Goal: Task Accomplishment & Management: Manage account settings

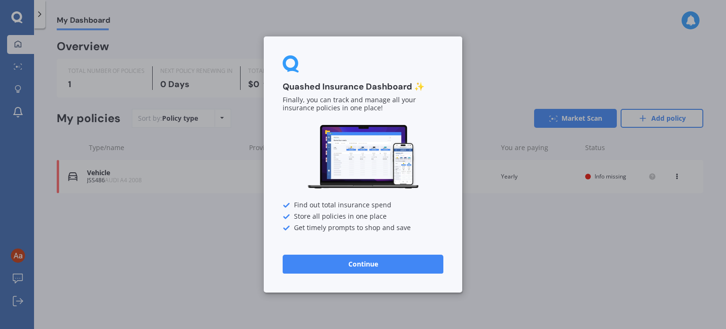
click at [348, 264] on button "Continue" at bounding box center [363, 263] width 161 height 19
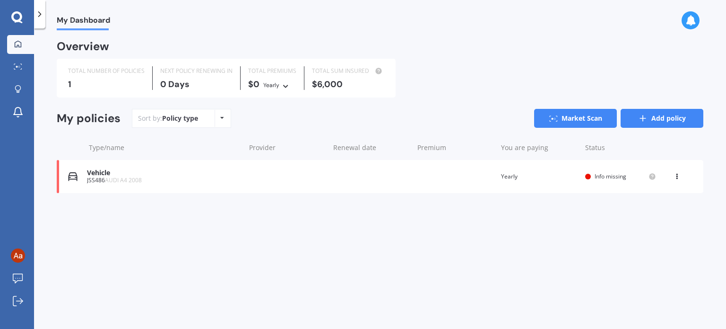
click at [668, 117] on link "Add policy" at bounding box center [662, 118] width 83 height 19
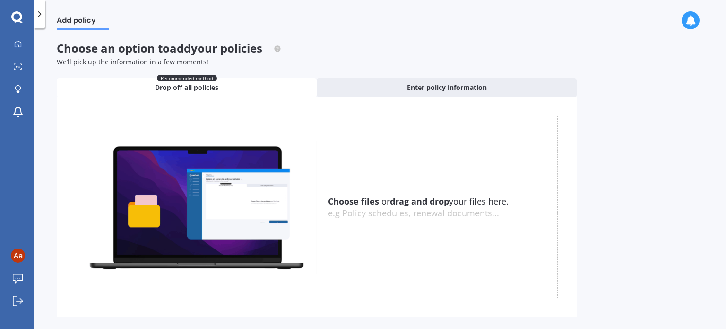
click at [40, 14] on icon at bounding box center [39, 13] width 9 height 9
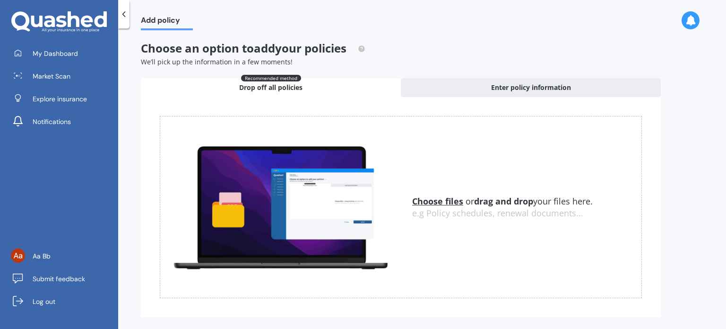
click at [129, 9] on div at bounding box center [123, 14] width 11 height 28
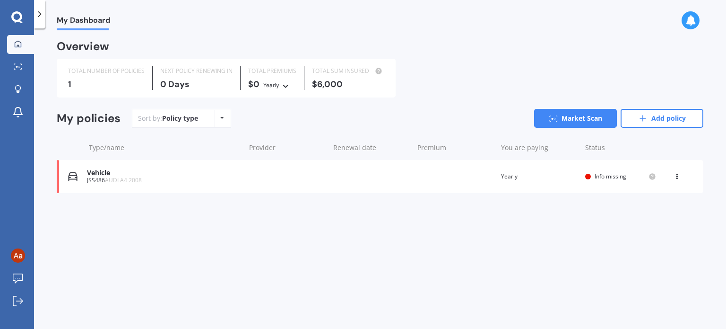
click at [510, 177] on div "You are paying Yearly" at bounding box center [539, 176] width 77 height 9
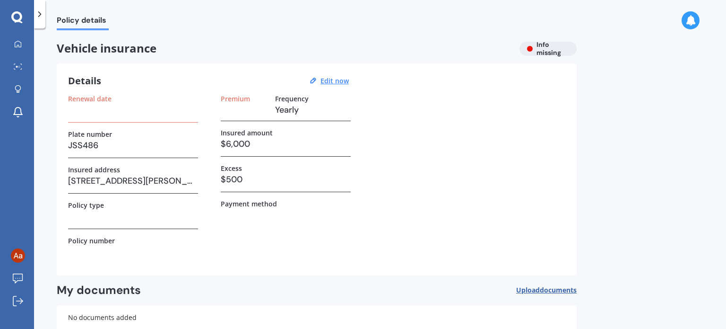
scroll to position [69, 0]
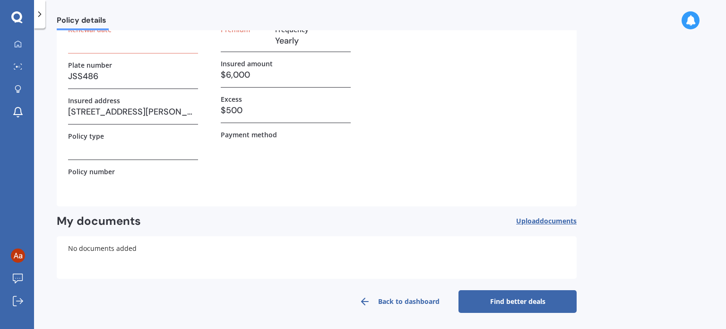
click at [370, 297] on icon at bounding box center [364, 300] width 11 height 11
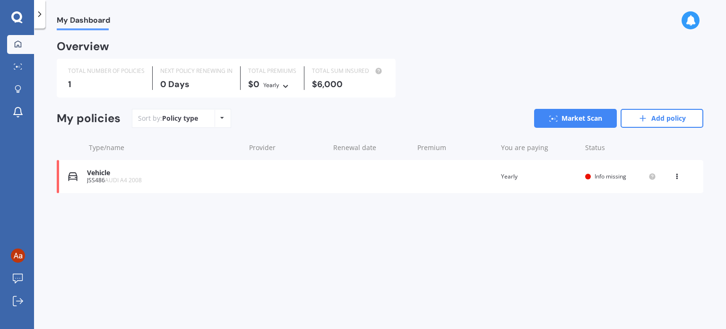
click at [678, 177] on div "View option View policy Delete" at bounding box center [678, 176] width 9 height 9
click at [653, 221] on div "Delete" at bounding box center [656, 213] width 94 height 19
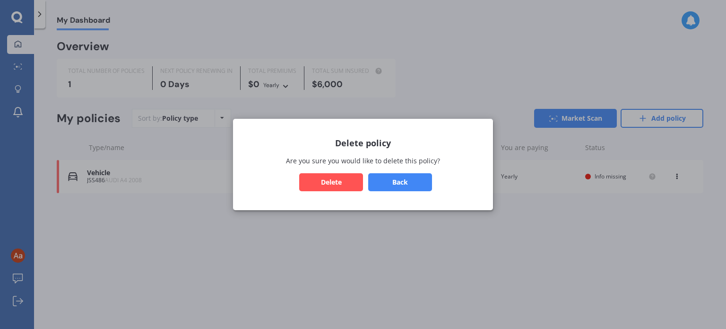
click at [420, 179] on button "Back" at bounding box center [400, 182] width 64 height 18
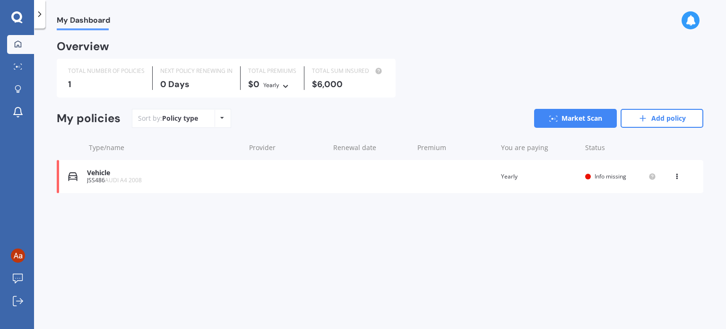
click at [677, 180] on div "View option View policy Delete" at bounding box center [678, 176] width 9 height 9
click at [641, 210] on div "Delete" at bounding box center [656, 213] width 94 height 19
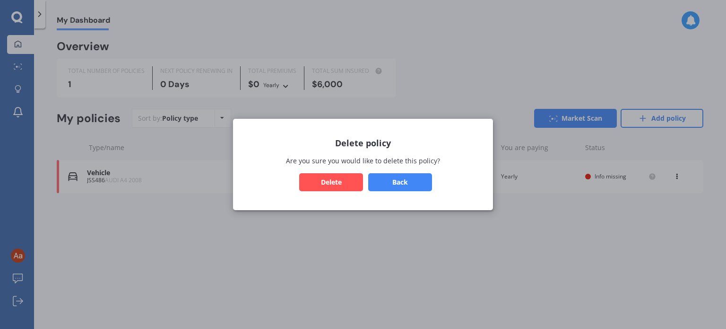
click at [328, 183] on button "Delete" at bounding box center [331, 182] width 64 height 18
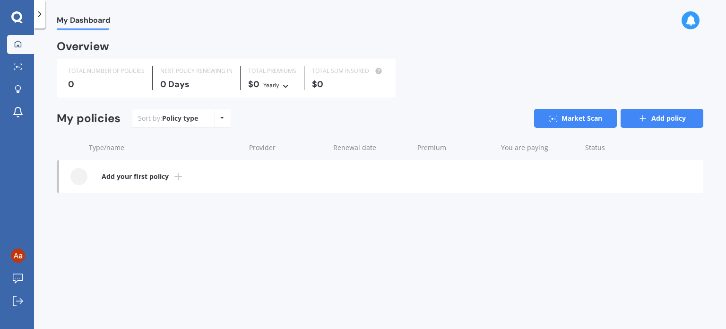
click at [658, 112] on link "Add policy" at bounding box center [662, 118] width 83 height 19
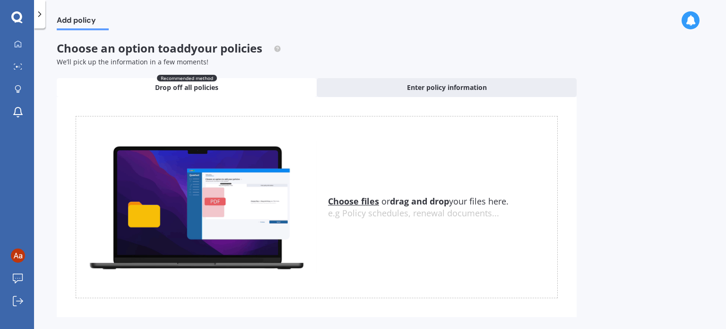
scroll to position [16, 0]
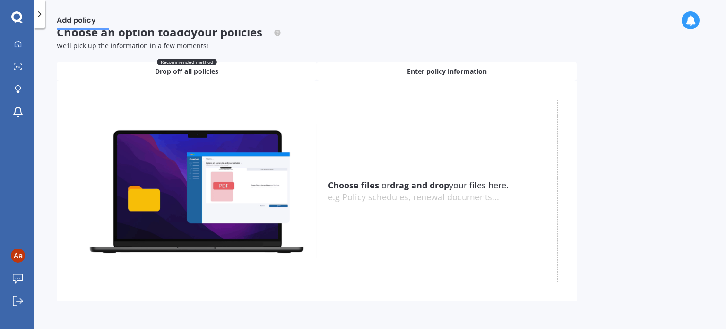
click at [406, 70] on div "Enter policy information" at bounding box center [447, 71] width 260 height 19
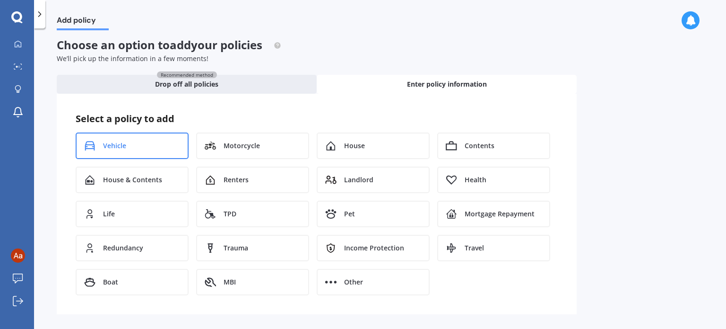
click at [145, 149] on div "Vehicle" at bounding box center [132, 145] width 113 height 26
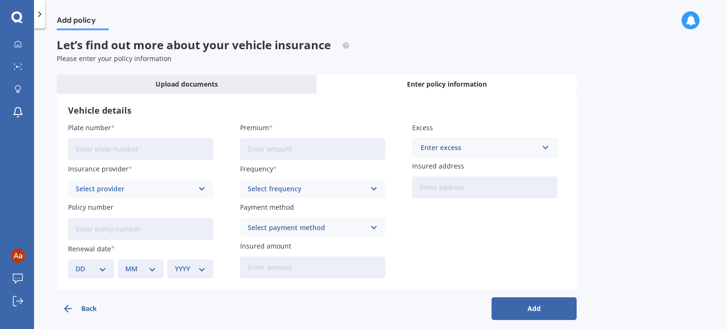
click at [145, 153] on input "Plate number" at bounding box center [140, 149] width 145 height 22
type input "PAK751"
click at [132, 193] on div "Select provider" at bounding box center [135, 188] width 118 height 10
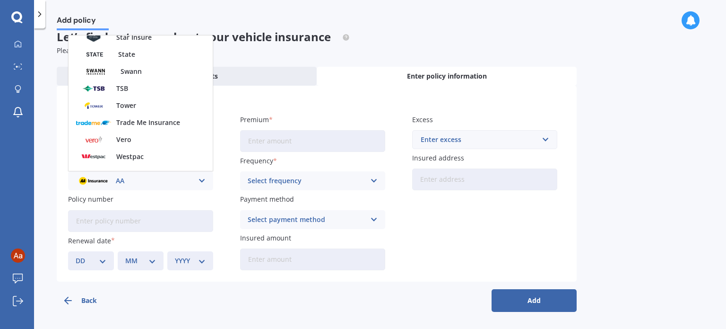
scroll to position [409, 0]
